Goal: Transaction & Acquisition: Purchase product/service

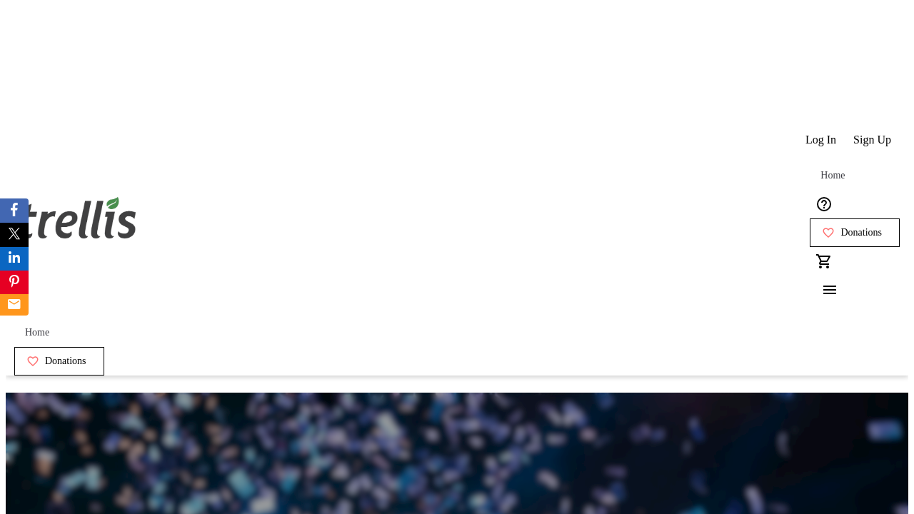
click at [874, 134] on span "Sign Up" at bounding box center [873, 140] width 38 height 13
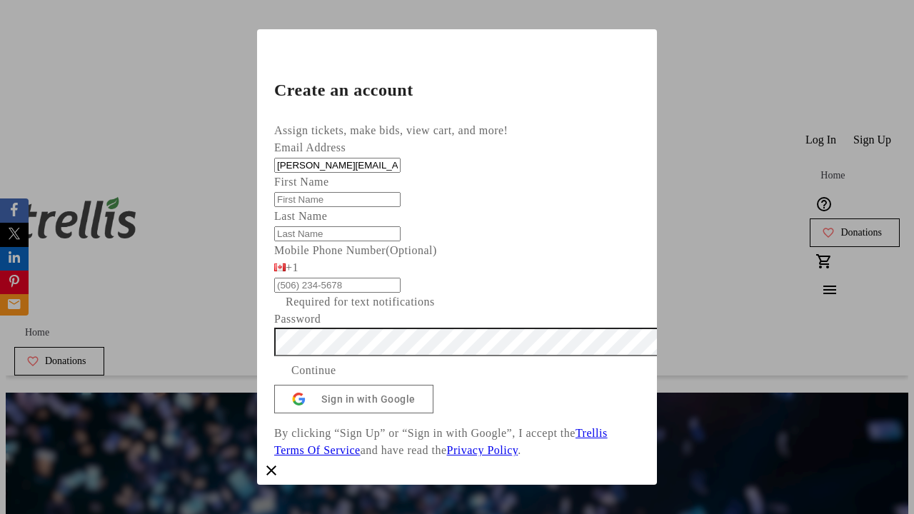
type input "[PERSON_NAME][EMAIL_ADDRESS][DOMAIN_NAME]"
type input "[PERSON_NAME]"
click at [336, 379] on span "Continue" at bounding box center [313, 370] width 45 height 17
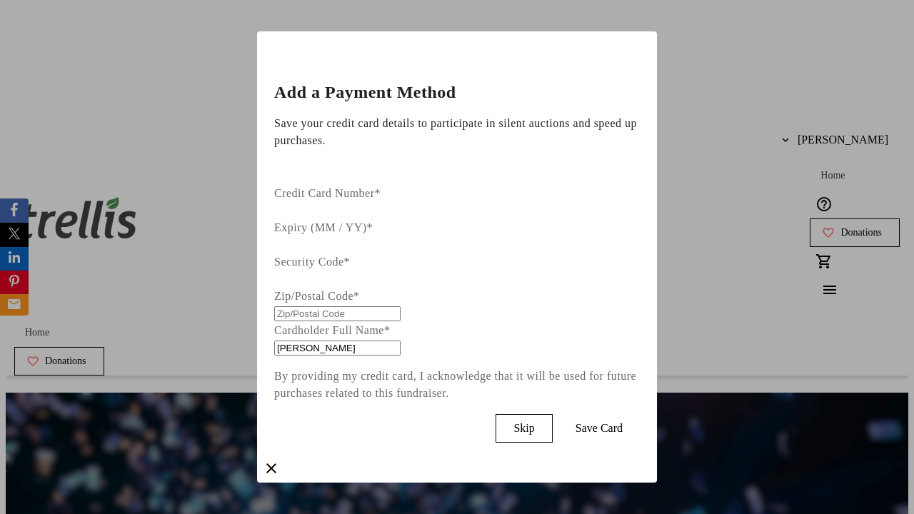
click at [534, 422] on span "Skip" at bounding box center [524, 428] width 21 height 13
click at [841, 227] on span "Donations" at bounding box center [861, 232] width 41 height 11
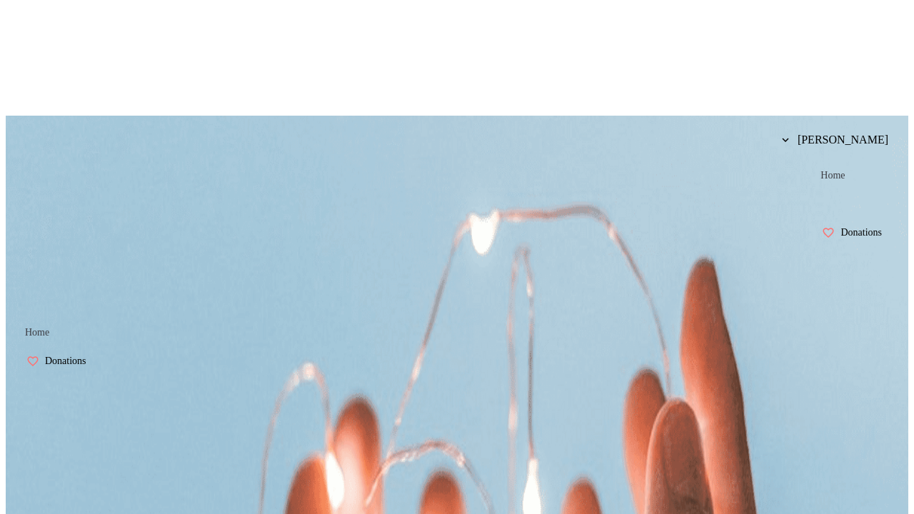
select select "CA"
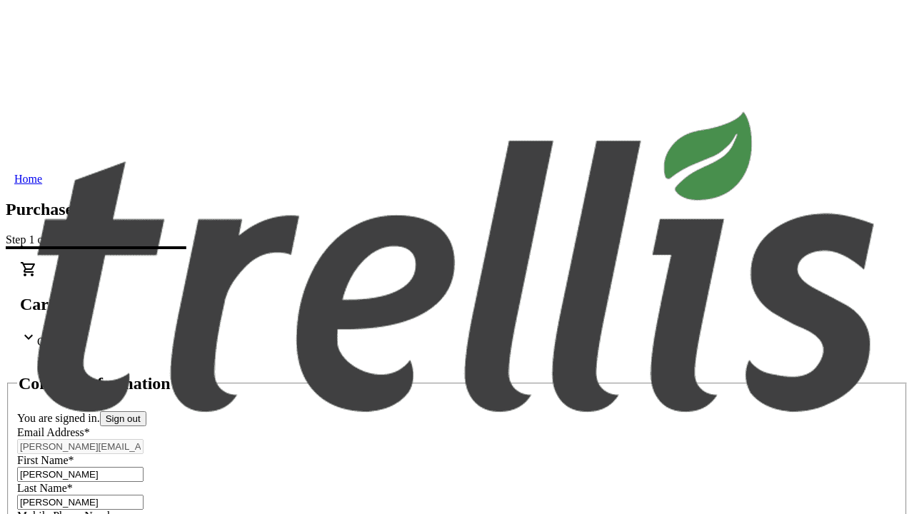
type input "[STREET_ADDRESS][PERSON_NAME]"
type input "Kelowna"
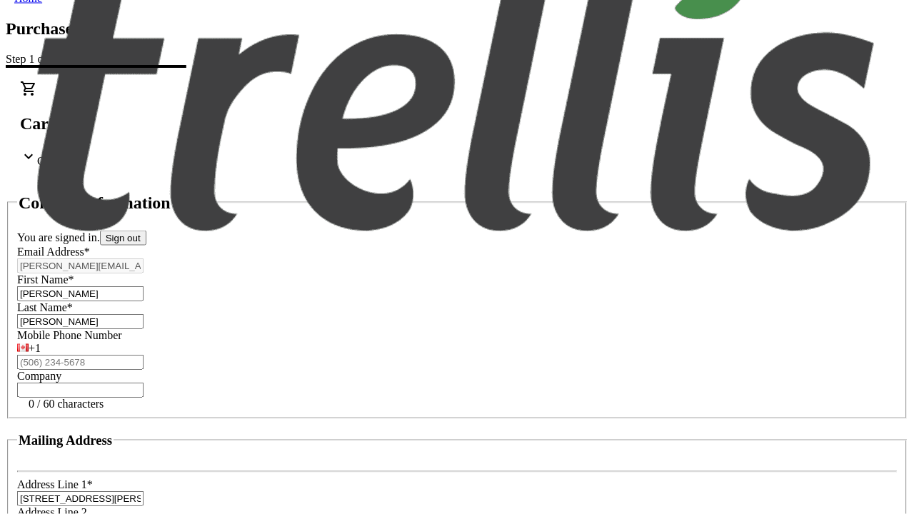
select select "BC"
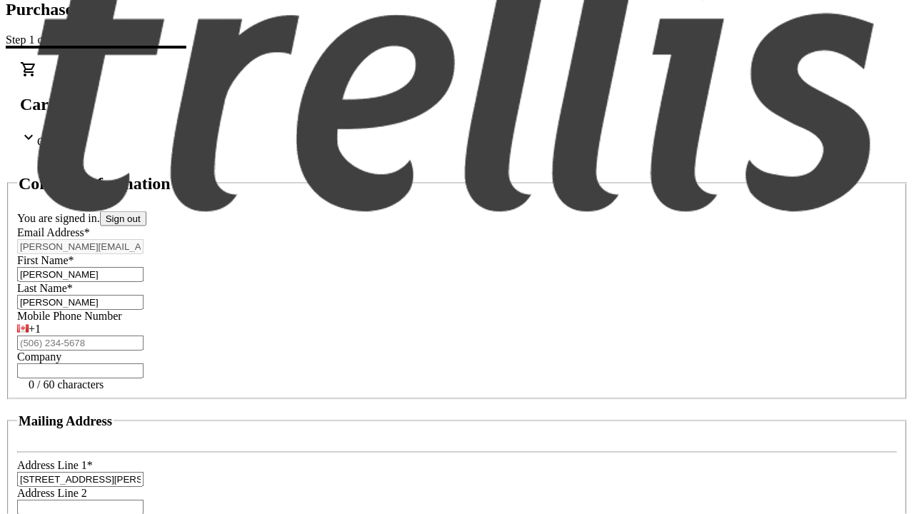
type input "Kelowna"
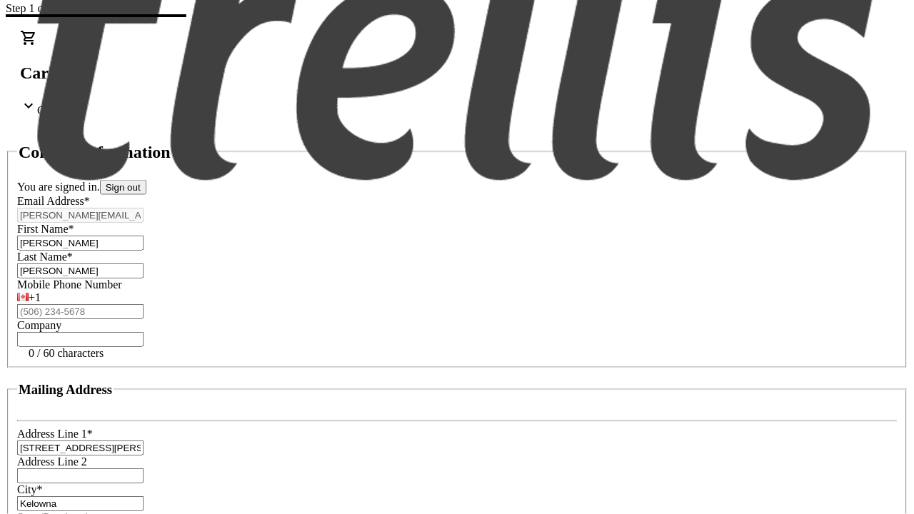
type input "V1Y 0C2"
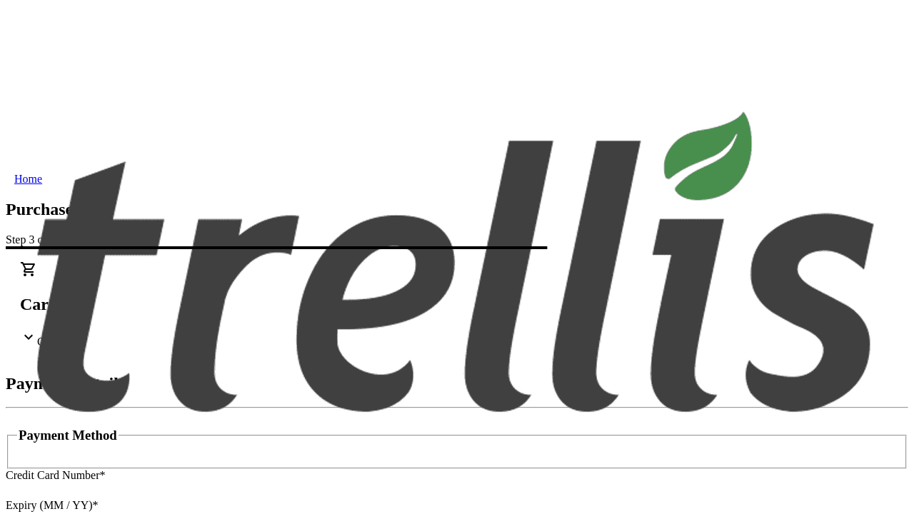
type input "V1Y 0C2"
